Goal: Navigation & Orientation: Find specific page/section

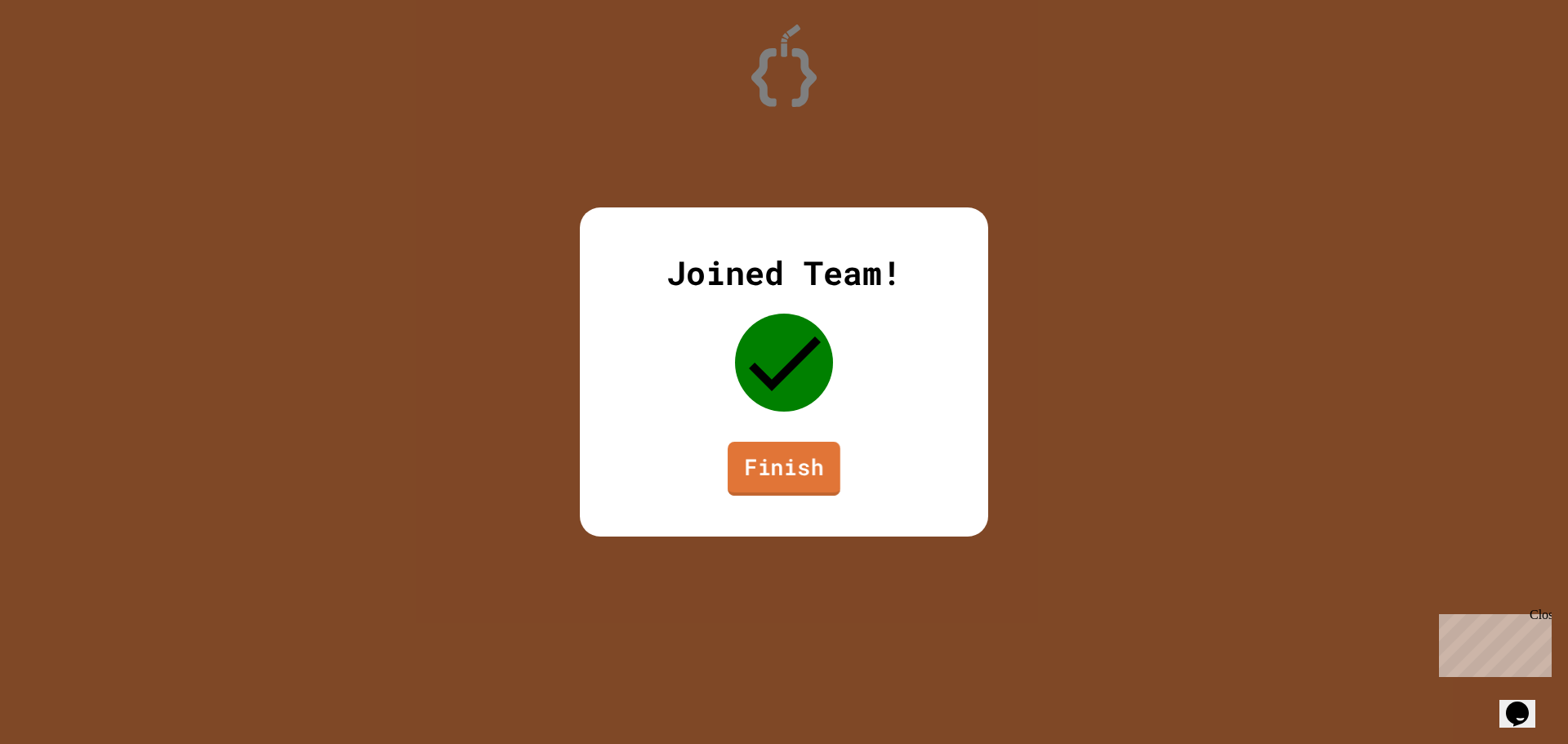
click at [781, 468] on link "Finish" at bounding box center [784, 468] width 113 height 54
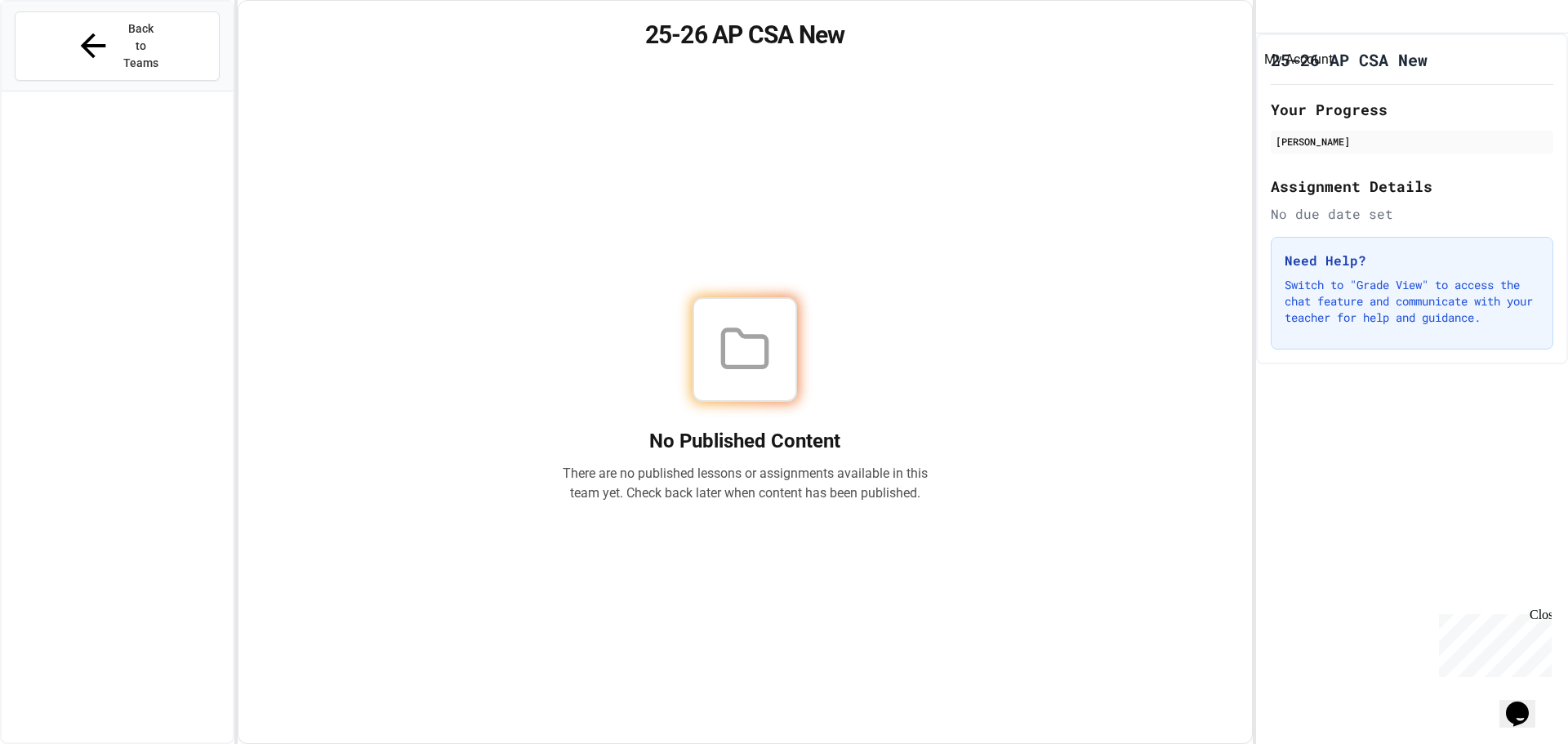
click at [1269, 18] on icon "My Account" at bounding box center [1269, 18] width 0 height 0
click at [1309, 743] on div at bounding box center [784, 744] width 1568 height 0
click at [150, 30] on span "Back to Teams" at bounding box center [140, 46] width 38 height 52
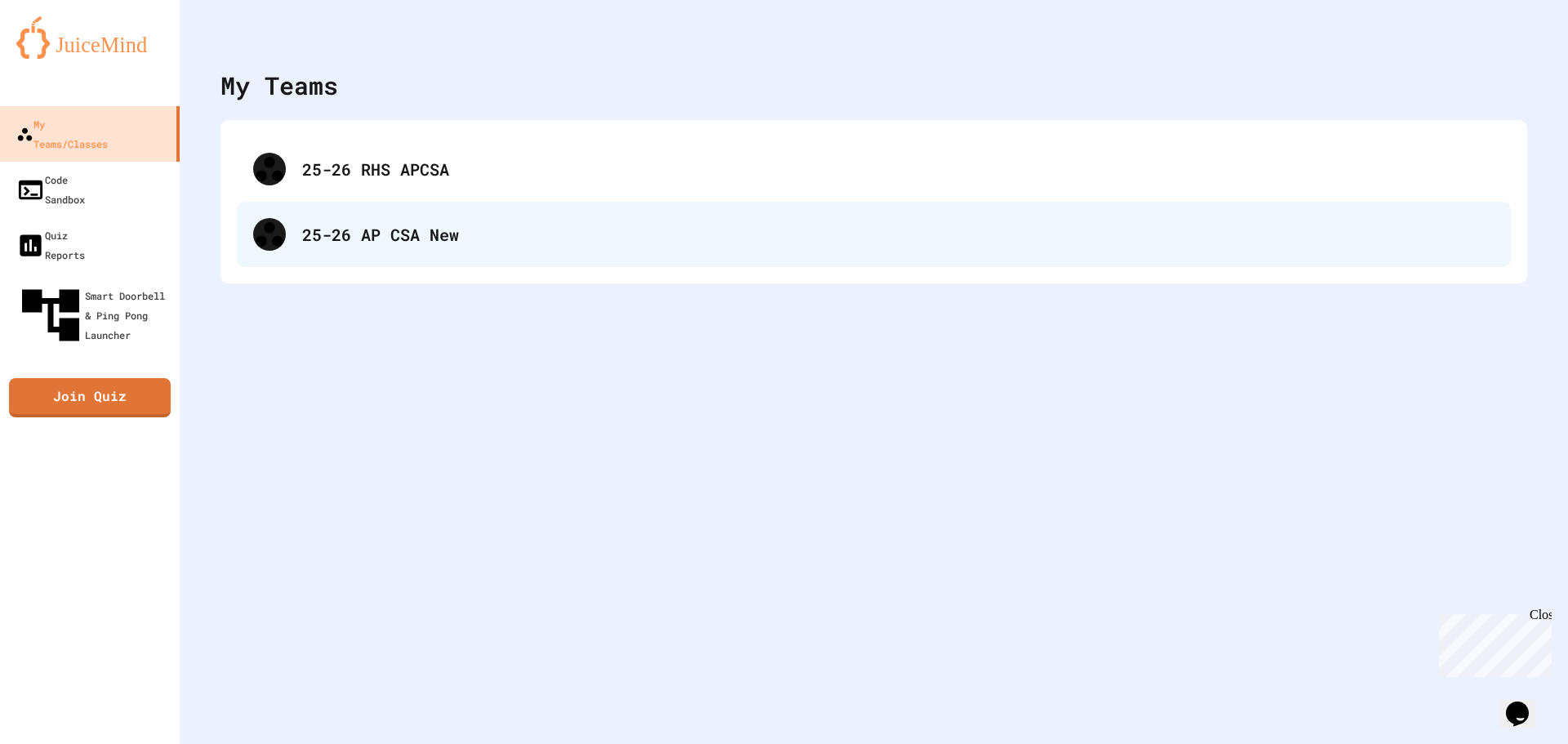
click at [316, 225] on div "25-26 AP CSA New" at bounding box center [898, 234] width 1192 height 24
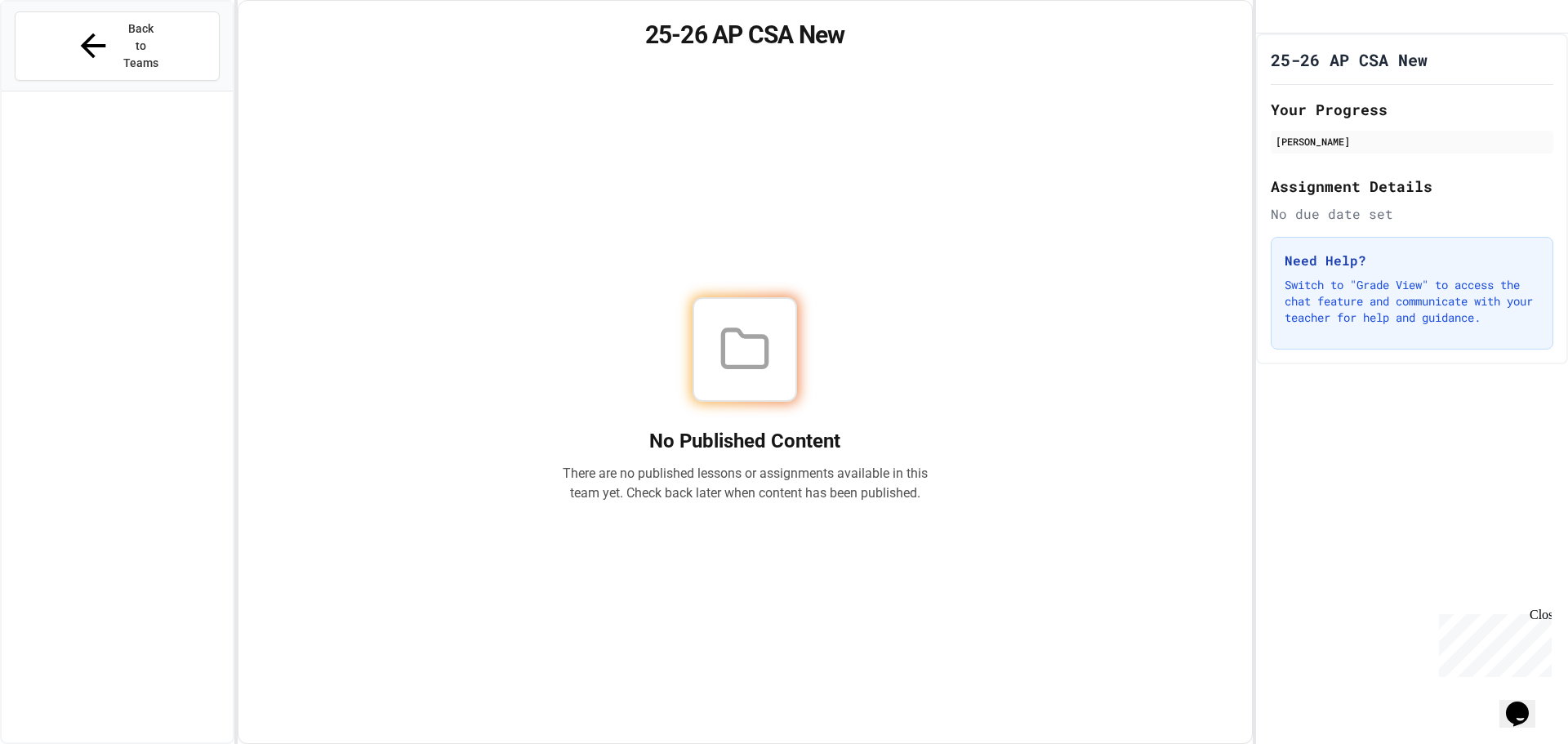
click at [467, 163] on div "No Published Content There are no published lessons or assignments available in…" at bounding box center [745, 399] width 974 height 648
click at [80, 27] on icon at bounding box center [93, 46] width 38 height 38
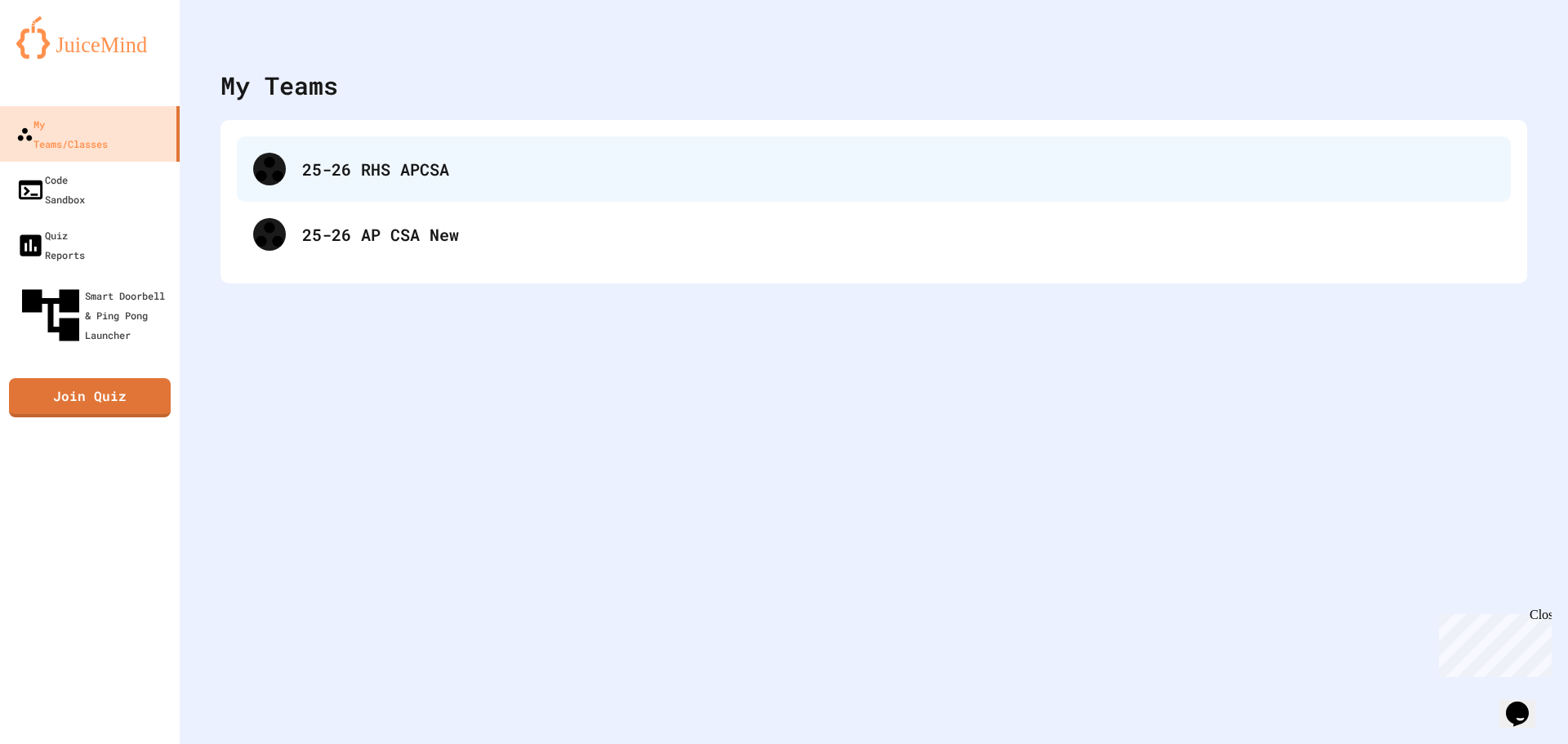
click at [345, 187] on div "25-26 RHS APCSA" at bounding box center [874, 168] width 1274 height 65
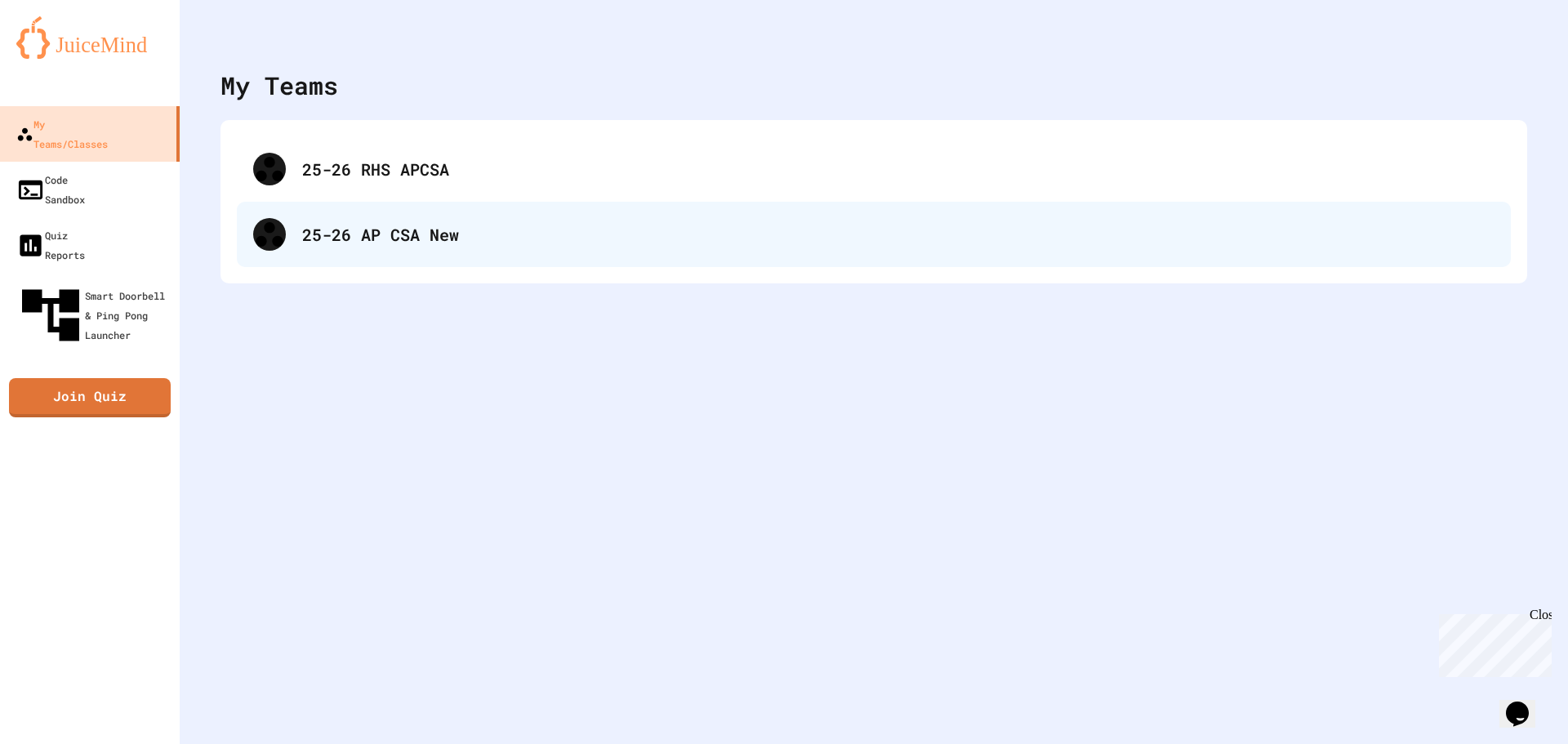
click at [472, 228] on div "25-26 AP CSA New" at bounding box center [898, 234] width 1192 height 24
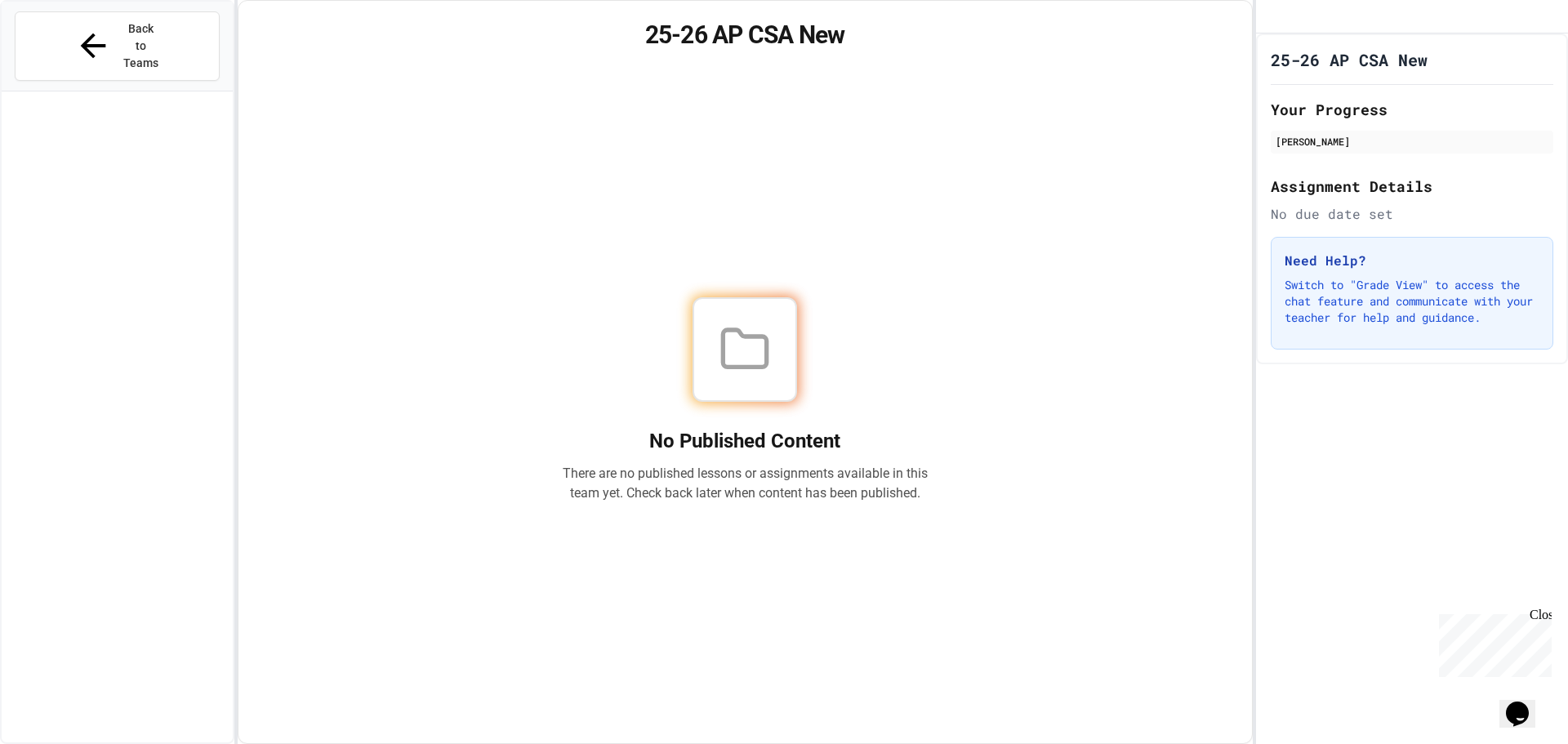
drag, startPoint x: 195, startPoint y: 154, endPoint x: 506, endPoint y: 188, distance: 312.9
click at [202, 156] on div at bounding box center [117, 434] width 231 height 672
click at [616, 216] on div "No Published Content There are no published lessons or assignments available in…" at bounding box center [745, 399] width 974 height 648
click at [605, 221] on div "No Published Content There are no published lessons or assignments available in…" at bounding box center [745, 399] width 974 height 648
click at [139, 28] on span "Back to Teams" at bounding box center [140, 46] width 38 height 52
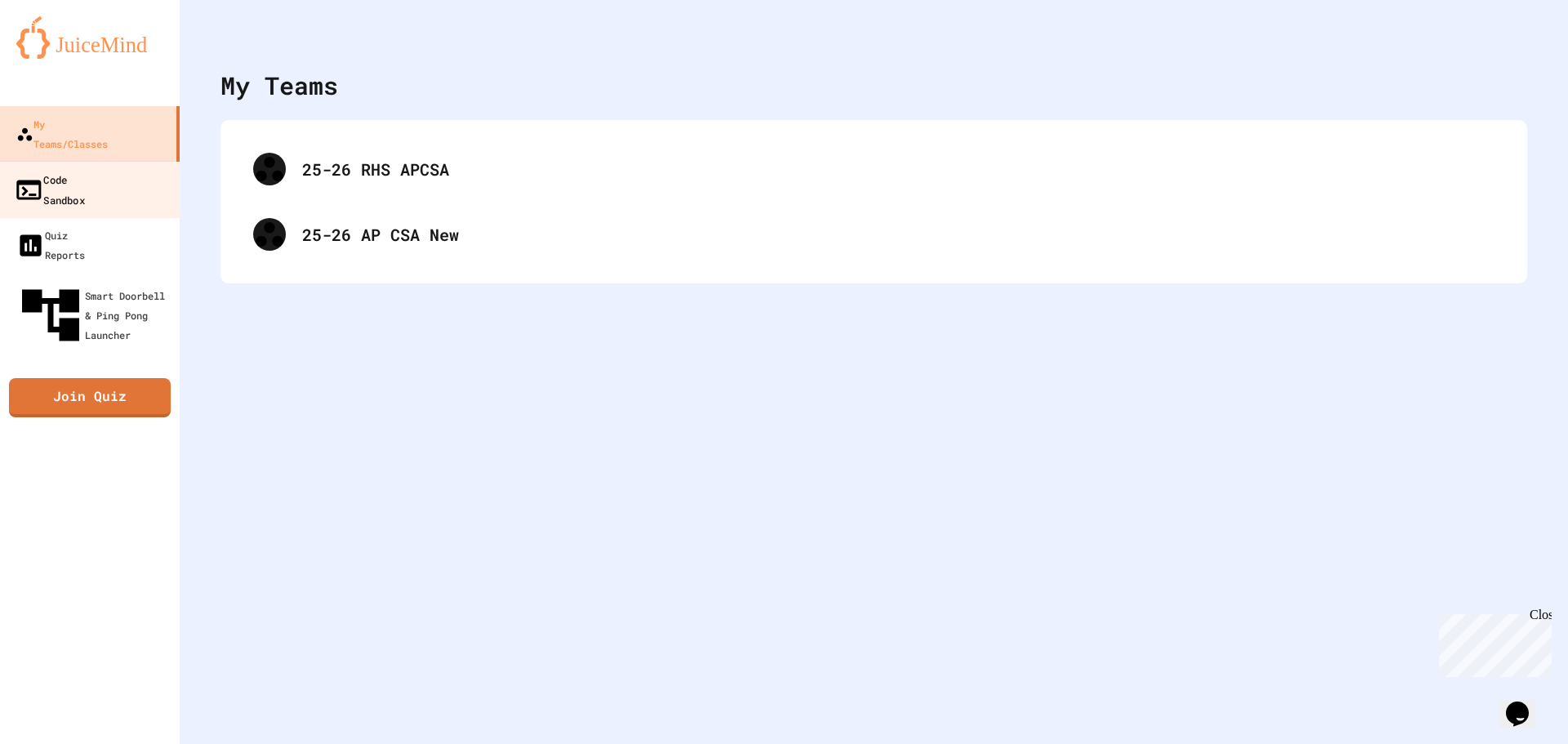
click at [85, 169] on div "Code Sandbox" at bounding box center [49, 189] width 71 height 40
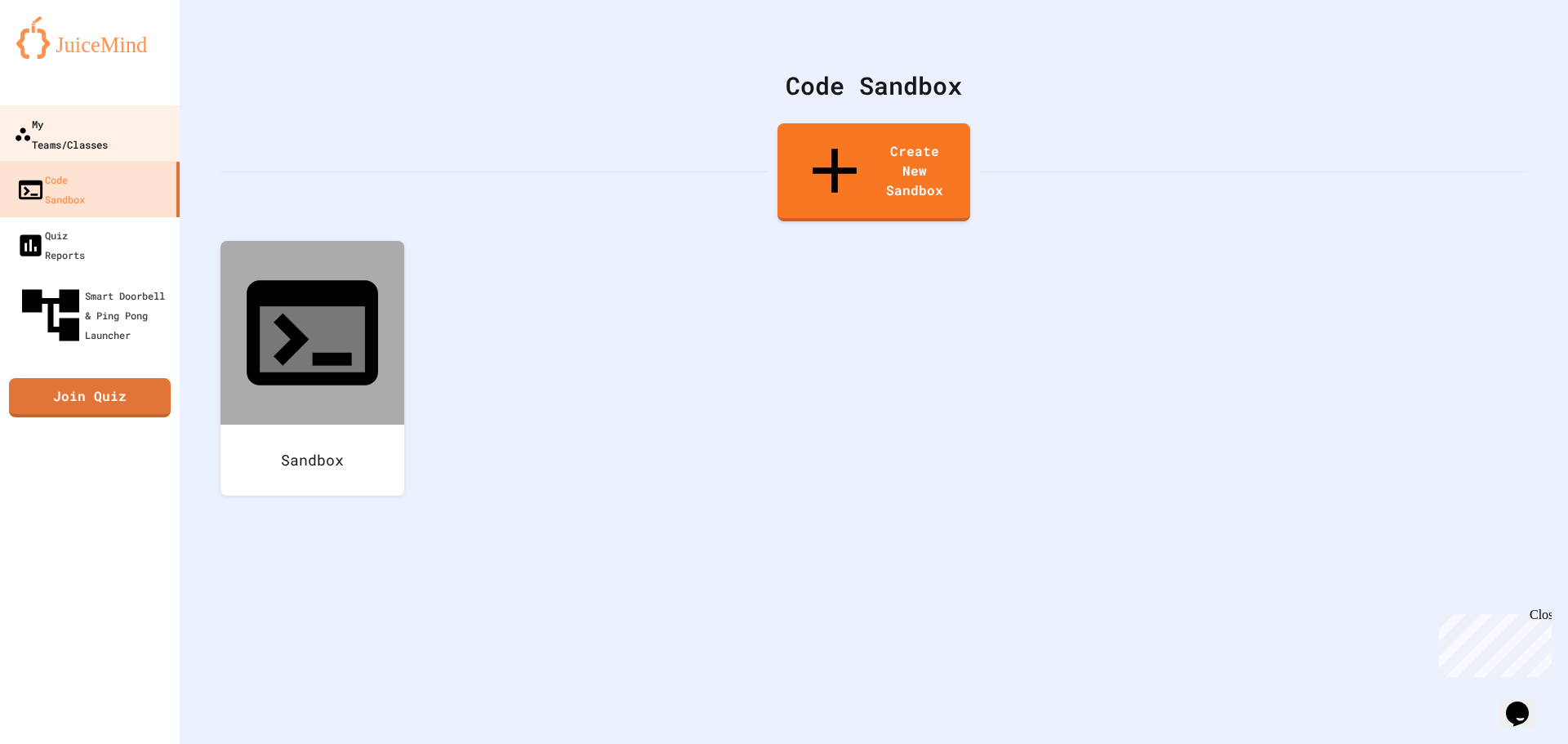
click at [96, 124] on div "My Teams/Classes" at bounding box center [60, 133] width 93 height 40
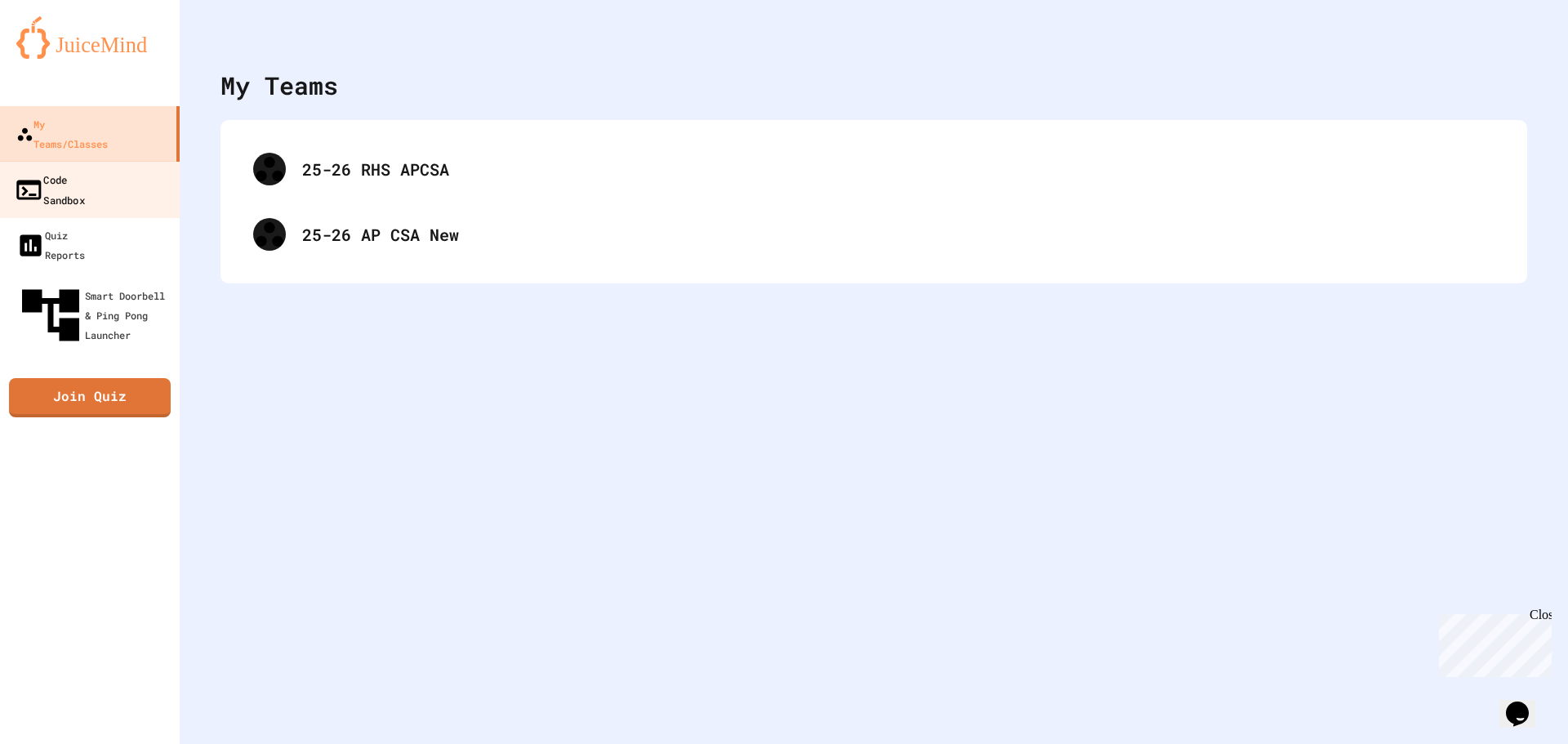
click at [114, 163] on link "Code Sandbox" at bounding box center [90, 189] width 185 height 57
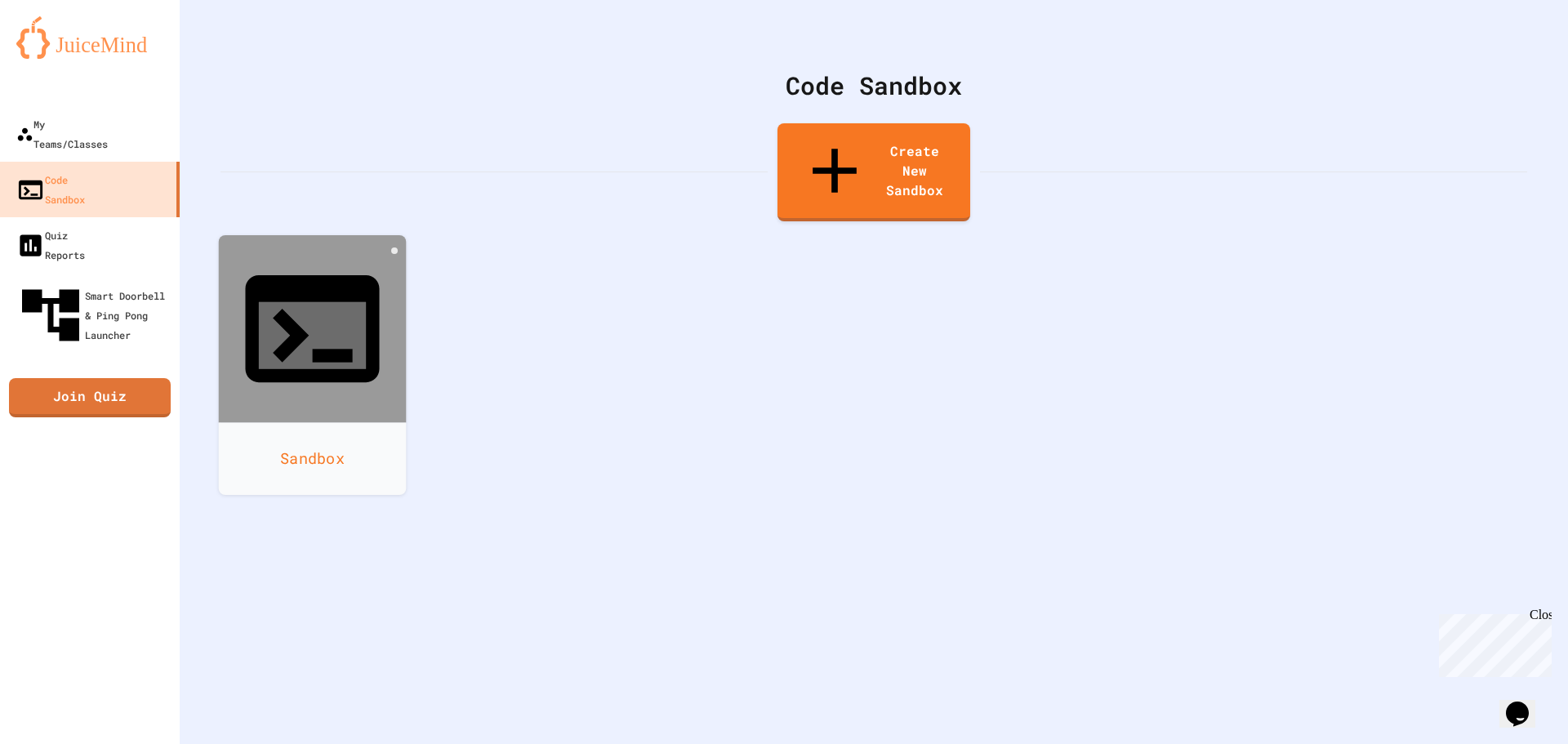
click at [302, 264] on icon at bounding box center [312, 328] width 161 height 161
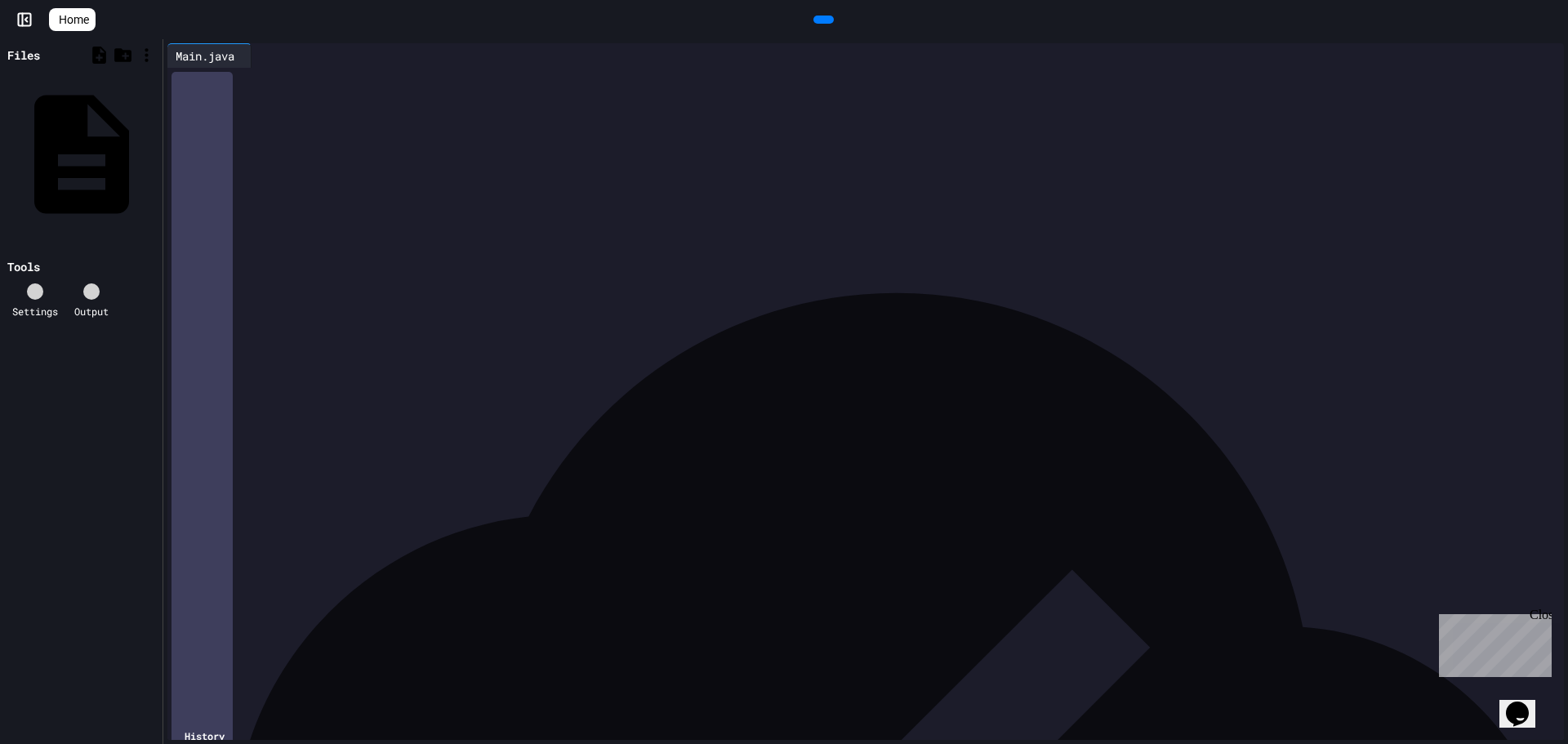
click at [394, 316] on div "****** * ******* ***" at bounding box center [868, 309] width 1345 height 17
click at [389, 382] on div "****** * ******* ***" at bounding box center [868, 375] width 1345 height 17
click at [1519, 699] on button "Opens Chat This icon Opens the chat window." at bounding box center [1516, 713] width 36 height 28
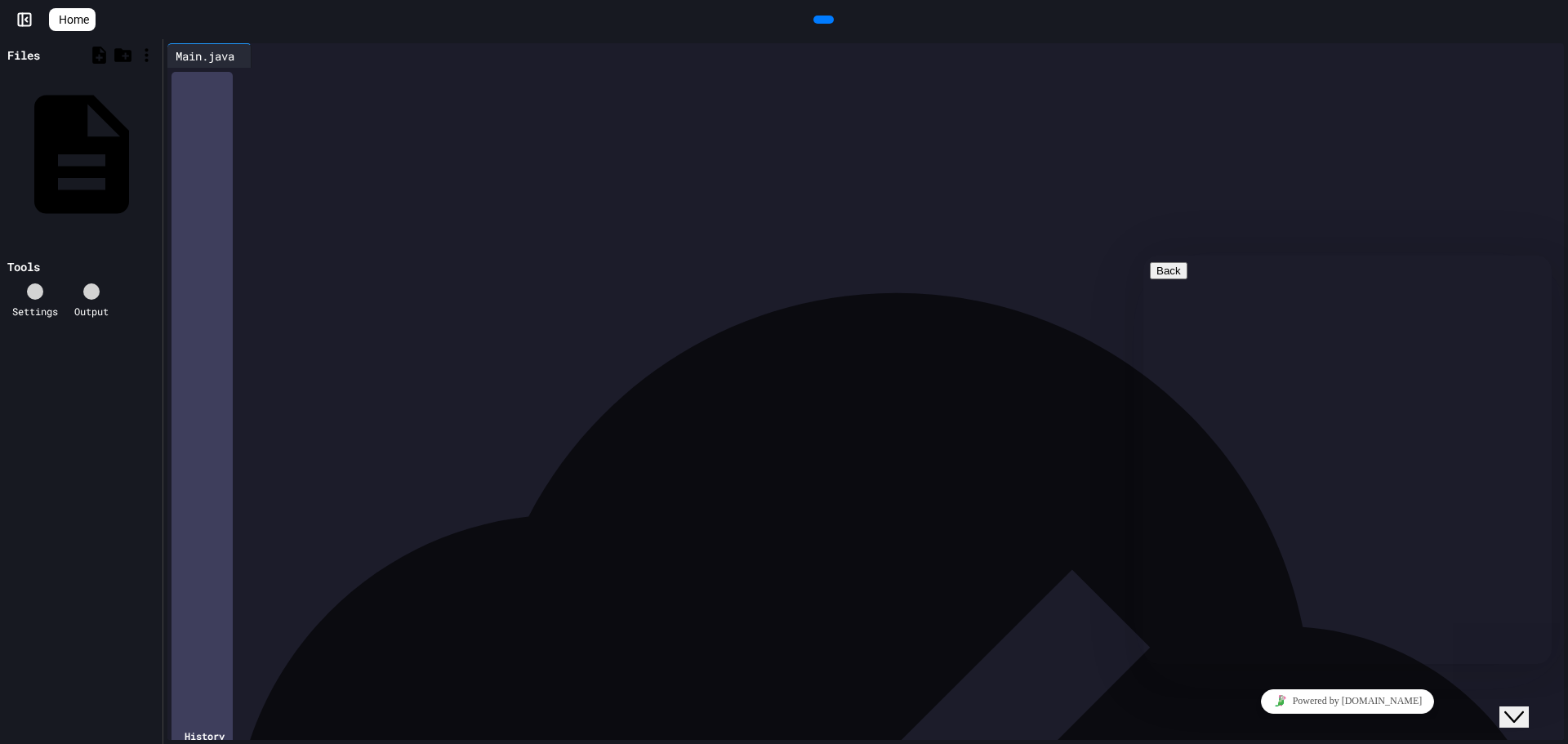
click at [871, 371] on div "*" at bounding box center [868, 374] width 1345 height 17
